Goal: Information Seeking & Learning: Compare options

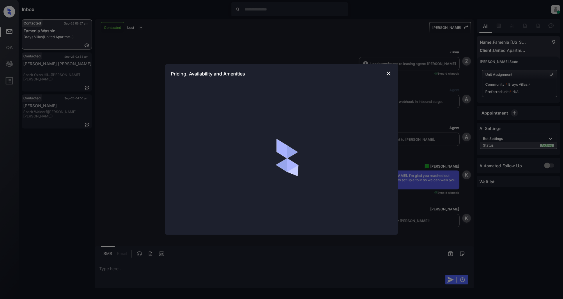
scroll to position [339, 0]
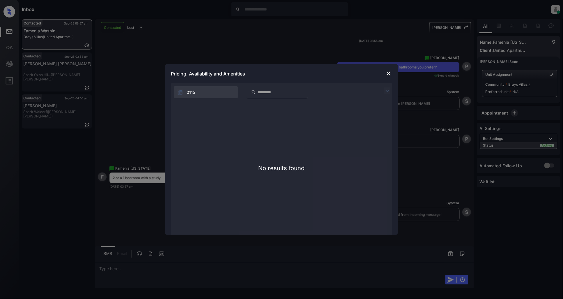
click at [387, 73] on img at bounding box center [389, 74] width 6 height 6
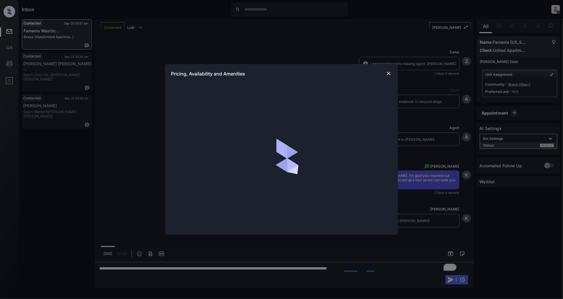
scroll to position [500, 0]
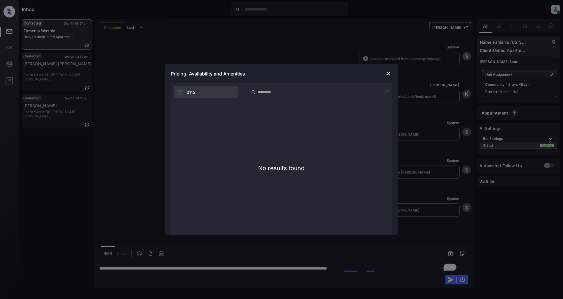
click at [389, 73] on img at bounding box center [389, 74] width 6 height 6
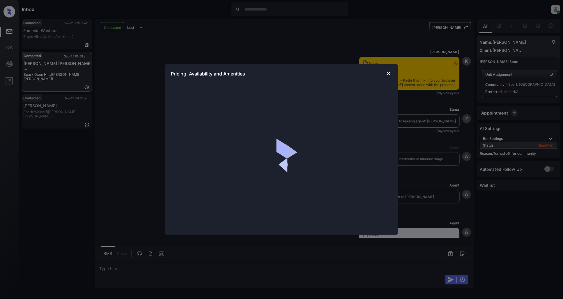
scroll to position [555, 0]
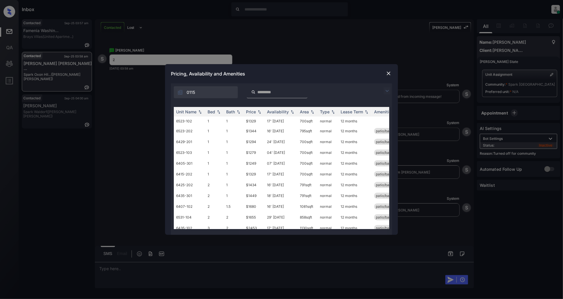
click at [388, 92] on img at bounding box center [387, 90] width 7 height 7
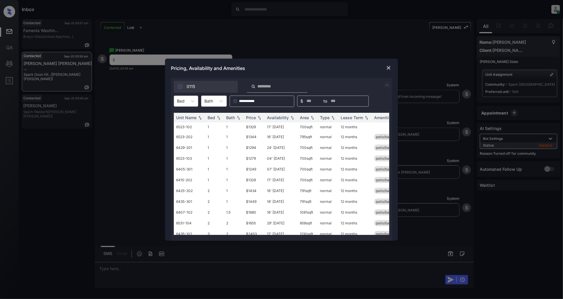
click at [186, 101] on div "Bed" at bounding box center [180, 101] width 13 height 8
click at [189, 125] on div "2" at bounding box center [186, 126] width 24 height 10
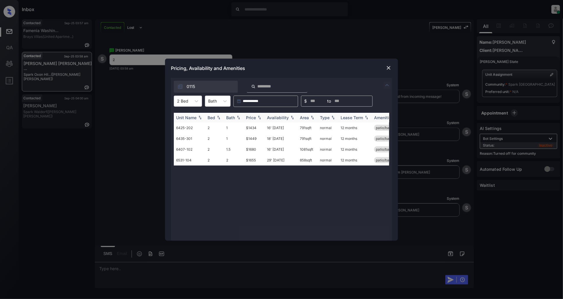
click at [254, 117] on div "Price" at bounding box center [251, 117] width 10 height 5
drag, startPoint x: 259, startPoint y: 127, endPoint x: 237, endPoint y: 127, distance: 22.1
click at [237, 127] on tr "6425-202 2 1 $1434 16' Mar 26 791 sqft normal 12 months patio/balcony renovated" at bounding box center [326, 127] width 304 height 11
copy tr "$1434"
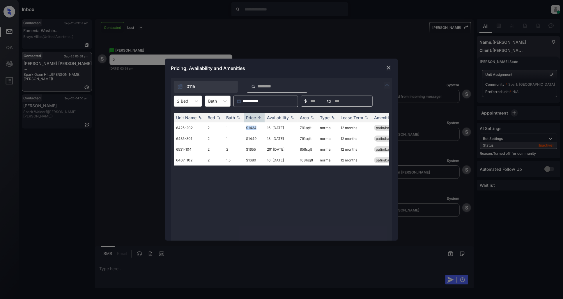
click at [388, 68] on img at bounding box center [389, 68] width 6 height 6
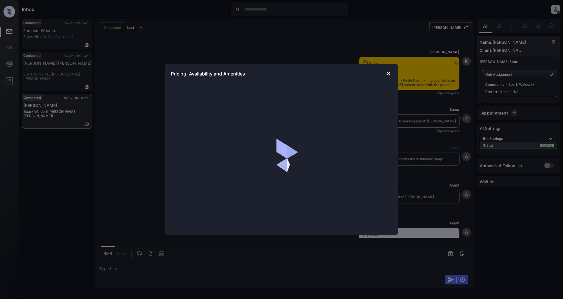
scroll to position [304, 0]
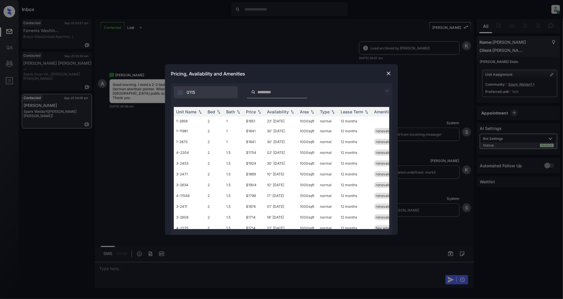
click at [387, 92] on img at bounding box center [387, 90] width 7 height 7
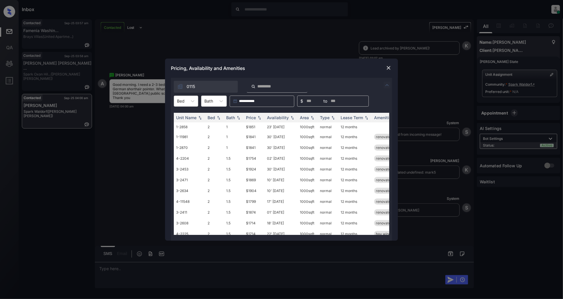
click at [187, 99] on div "Bed" at bounding box center [180, 101] width 13 height 8
click at [182, 117] on div "2" at bounding box center [186, 115] width 24 height 10
click at [256, 120] on th "Price" at bounding box center [254, 118] width 21 height 10
drag, startPoint x: 260, startPoint y: 127, endPoint x: 239, endPoint y: 128, distance: 20.7
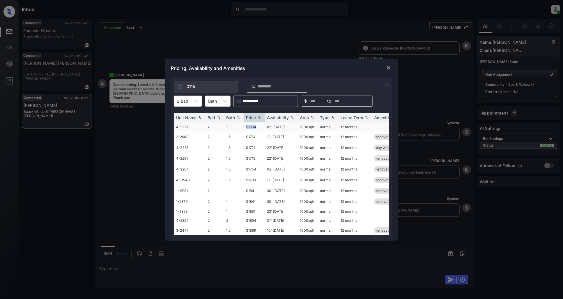
click at [239, 128] on tr "4-2221 2 2 $1694 05' Sep 25 1000 sqft normal 12 months" at bounding box center [326, 126] width 304 height 9
copy tr "$1694"
click at [194, 100] on icon at bounding box center [197, 101] width 6 height 6
click at [182, 125] on div "3" at bounding box center [188, 126] width 28 height 10
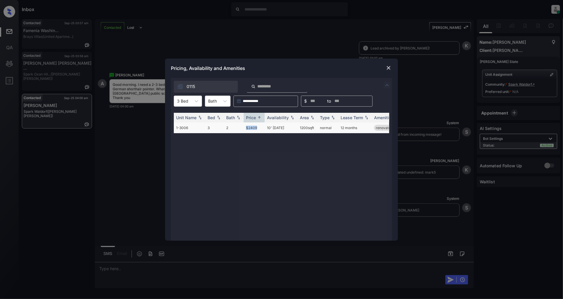
drag, startPoint x: 260, startPoint y: 127, endPoint x: 245, endPoint y: 127, distance: 15.4
click at [245, 127] on td "$2409" at bounding box center [254, 127] width 21 height 11
copy td "$2409"
click at [386, 69] on img at bounding box center [389, 68] width 6 height 6
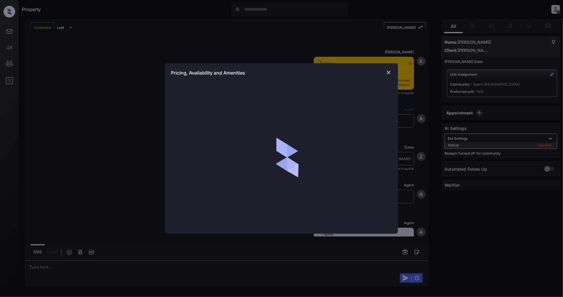
scroll to position [505, 0]
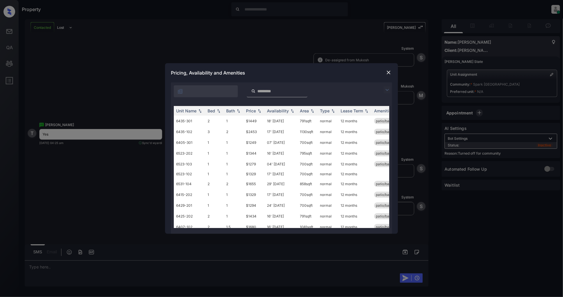
click at [383, 92] on div at bounding box center [281, 89] width 221 height 15
click at [385, 91] on img at bounding box center [387, 90] width 7 height 7
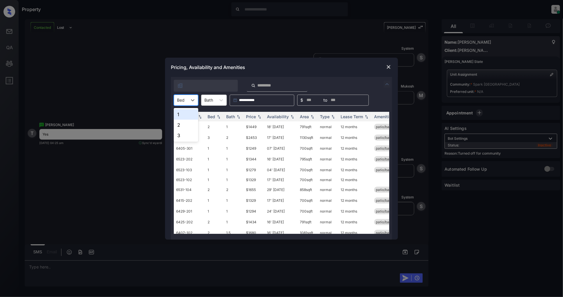
click at [179, 101] on div at bounding box center [181, 100] width 8 height 6
click at [183, 114] on div "1" at bounding box center [186, 114] width 24 height 10
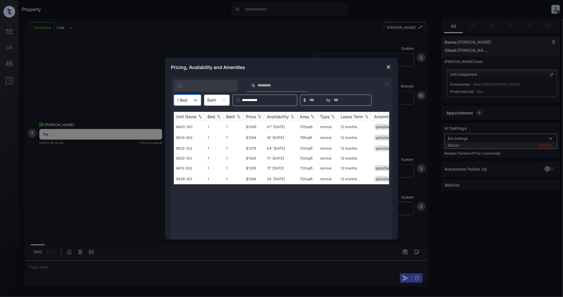
click at [260, 117] on img at bounding box center [260, 116] width 6 height 4
drag, startPoint x: 263, startPoint y: 126, endPoint x: 228, endPoint y: 126, distance: 34.1
click at [228, 126] on tr "6405-301 1 1 $1249 07' [DATE] 700 sqft normal 12 months patio/balcony" at bounding box center [326, 126] width 304 height 11
copy tr "$1249"
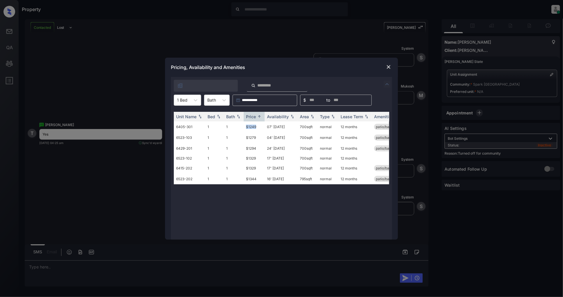
click at [390, 66] on img at bounding box center [389, 67] width 6 height 6
